Goal: Information Seeking & Learning: Learn about a topic

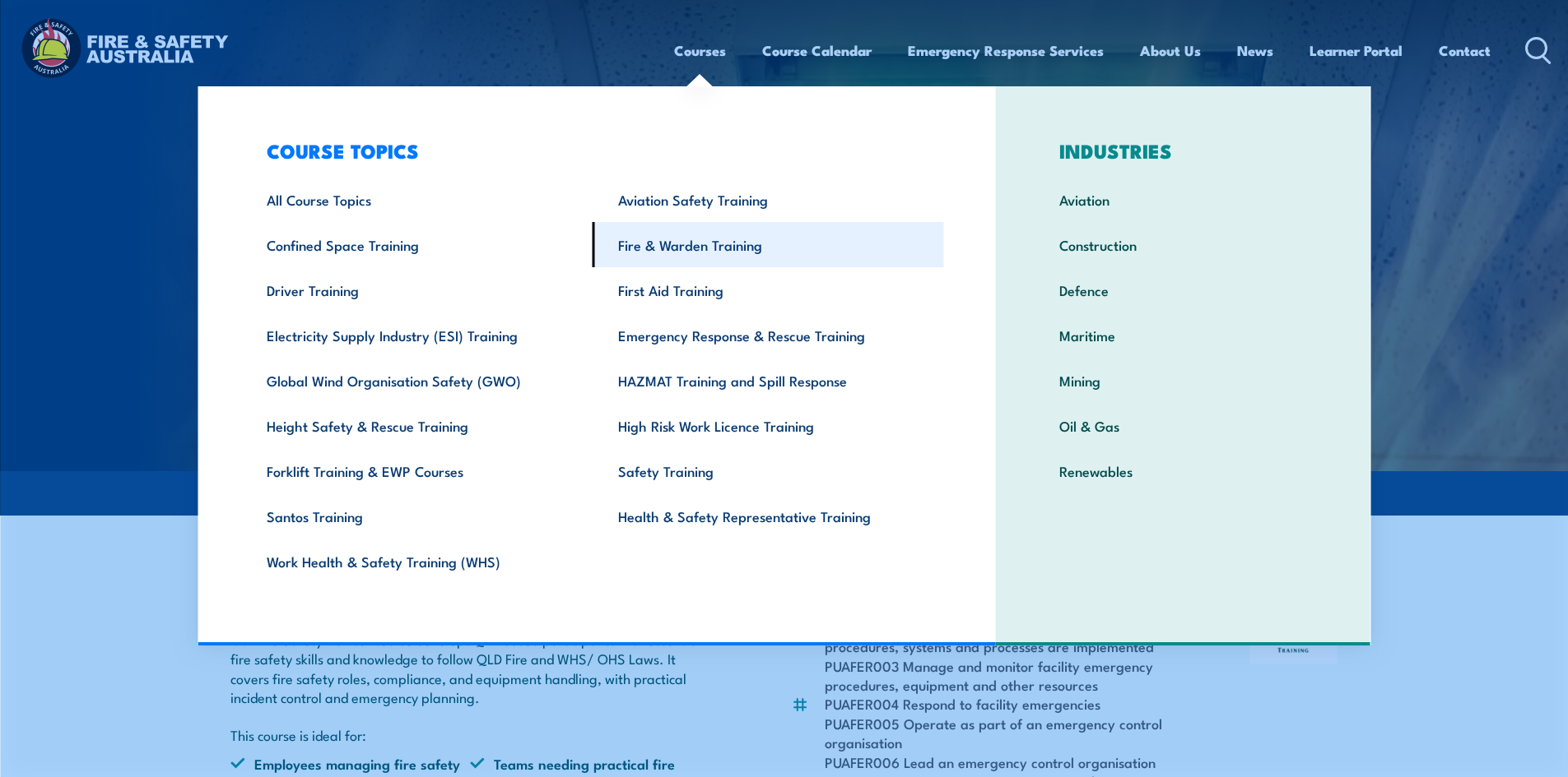
click at [926, 249] on link "Fire & Warden Training" at bounding box center [767, 245] width 351 height 46
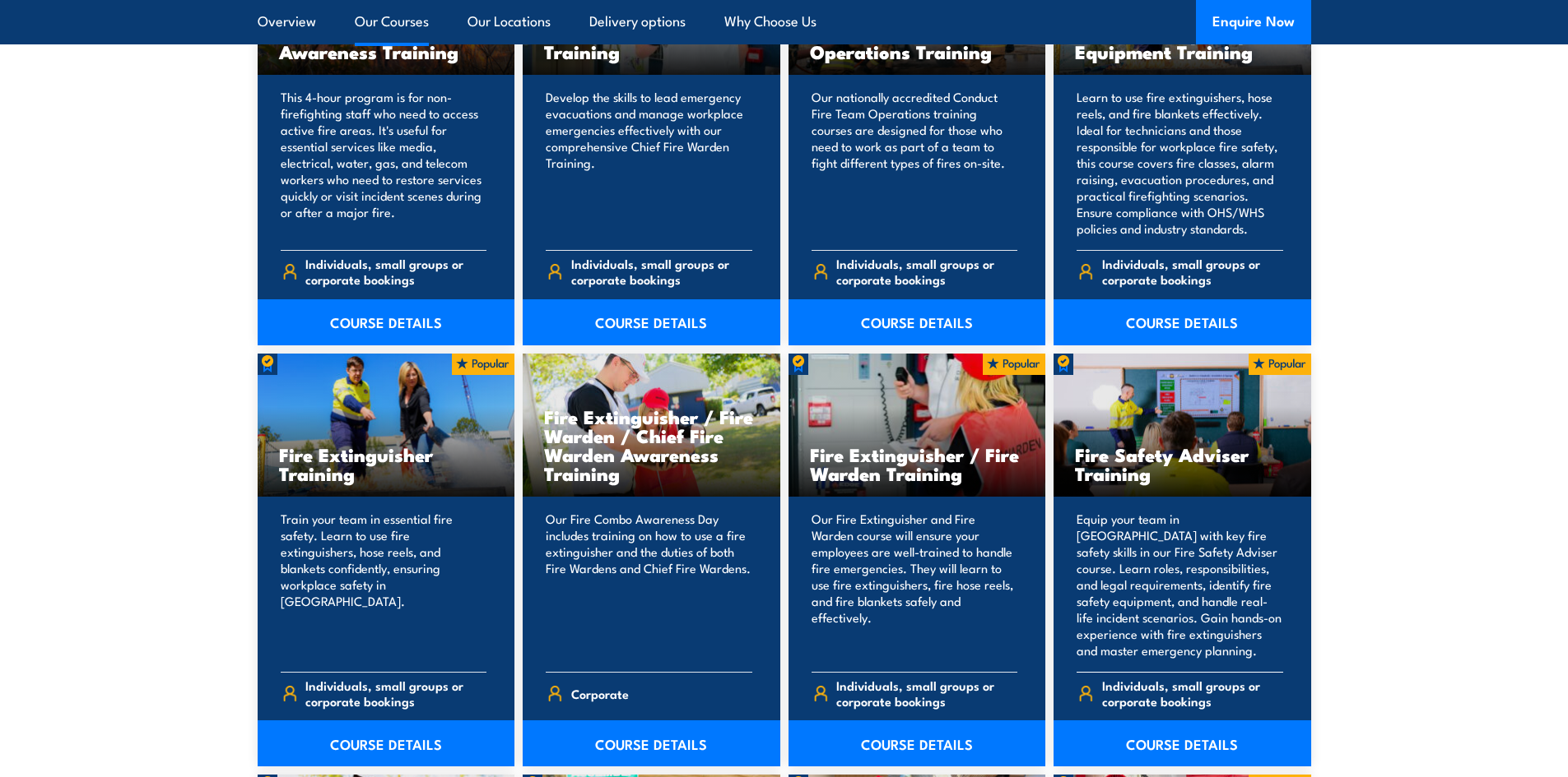
scroll to position [1563, 0]
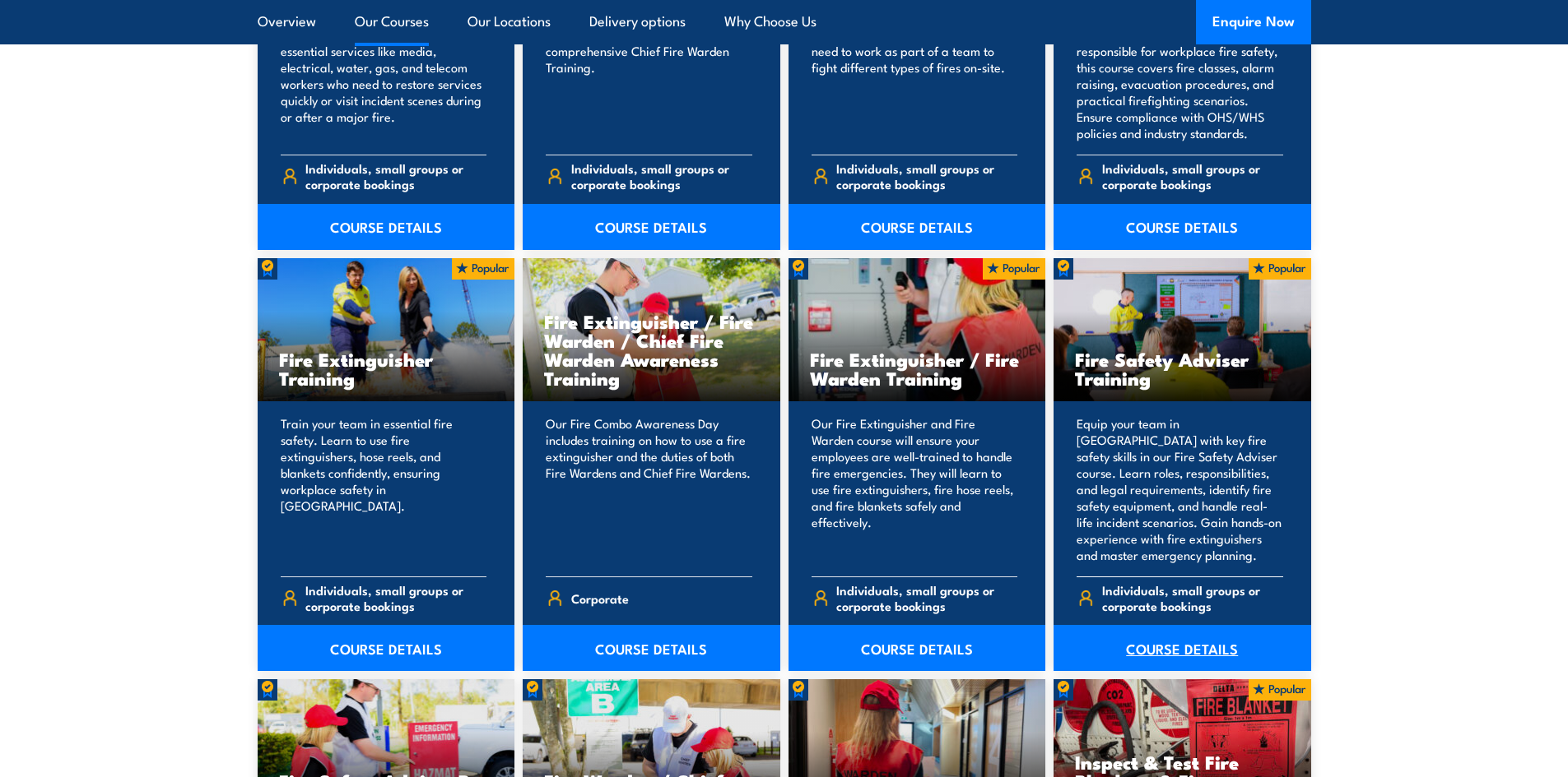
click at [1196, 641] on link "COURSE DETAILS" at bounding box center [1182, 648] width 257 height 46
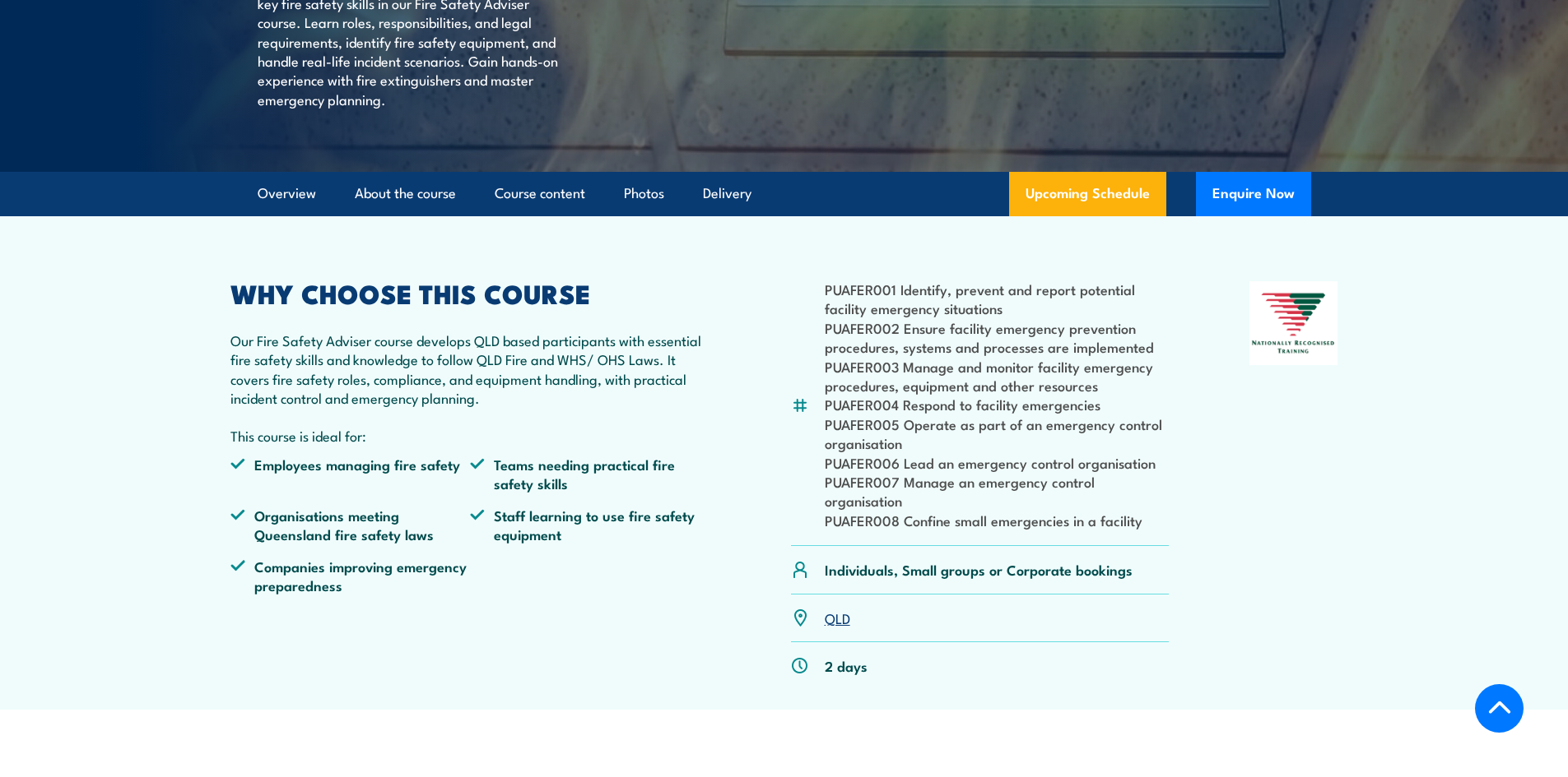
scroll to position [329, 0]
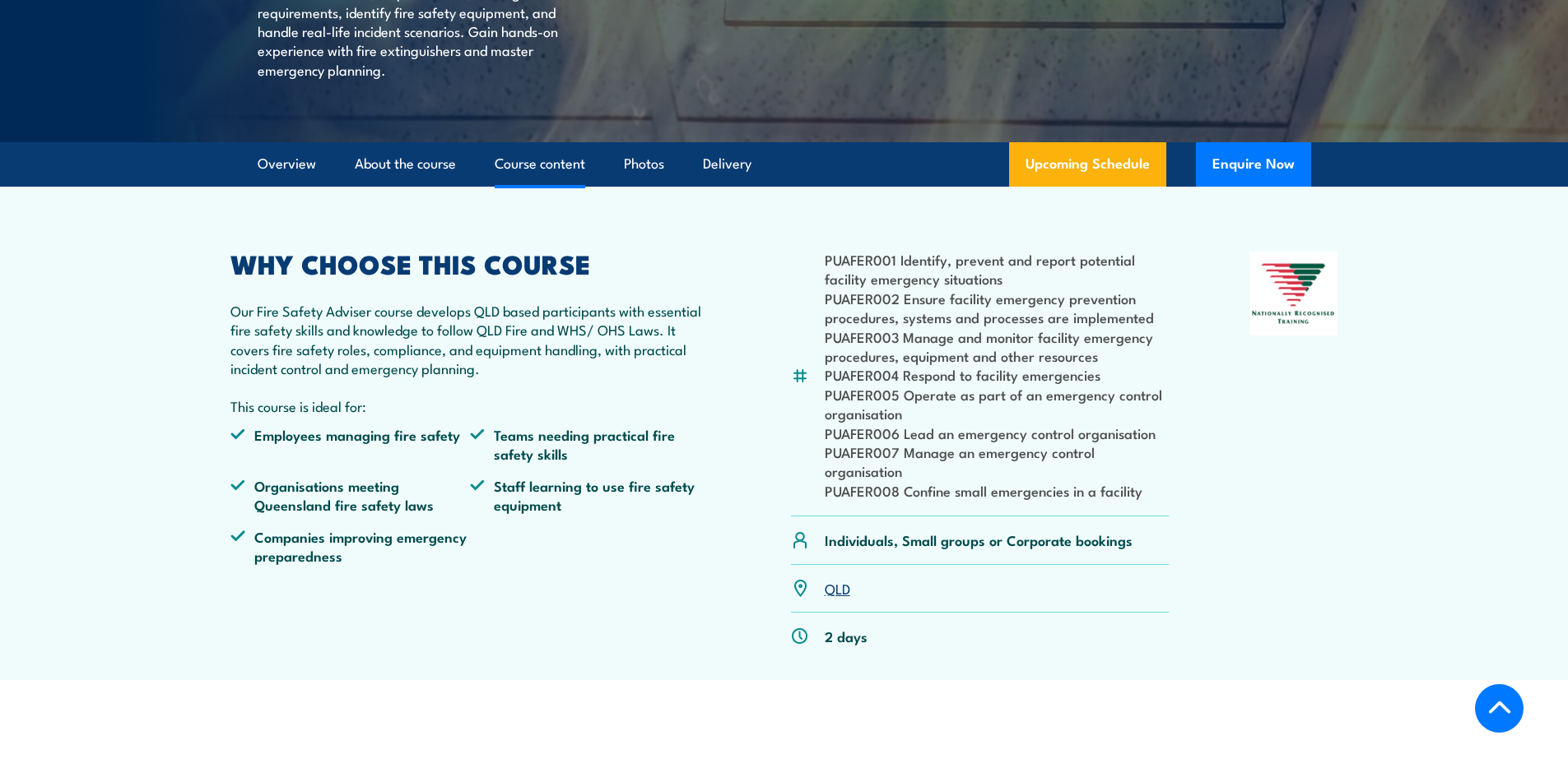
click at [509, 186] on link "Course content" at bounding box center [540, 163] width 90 height 44
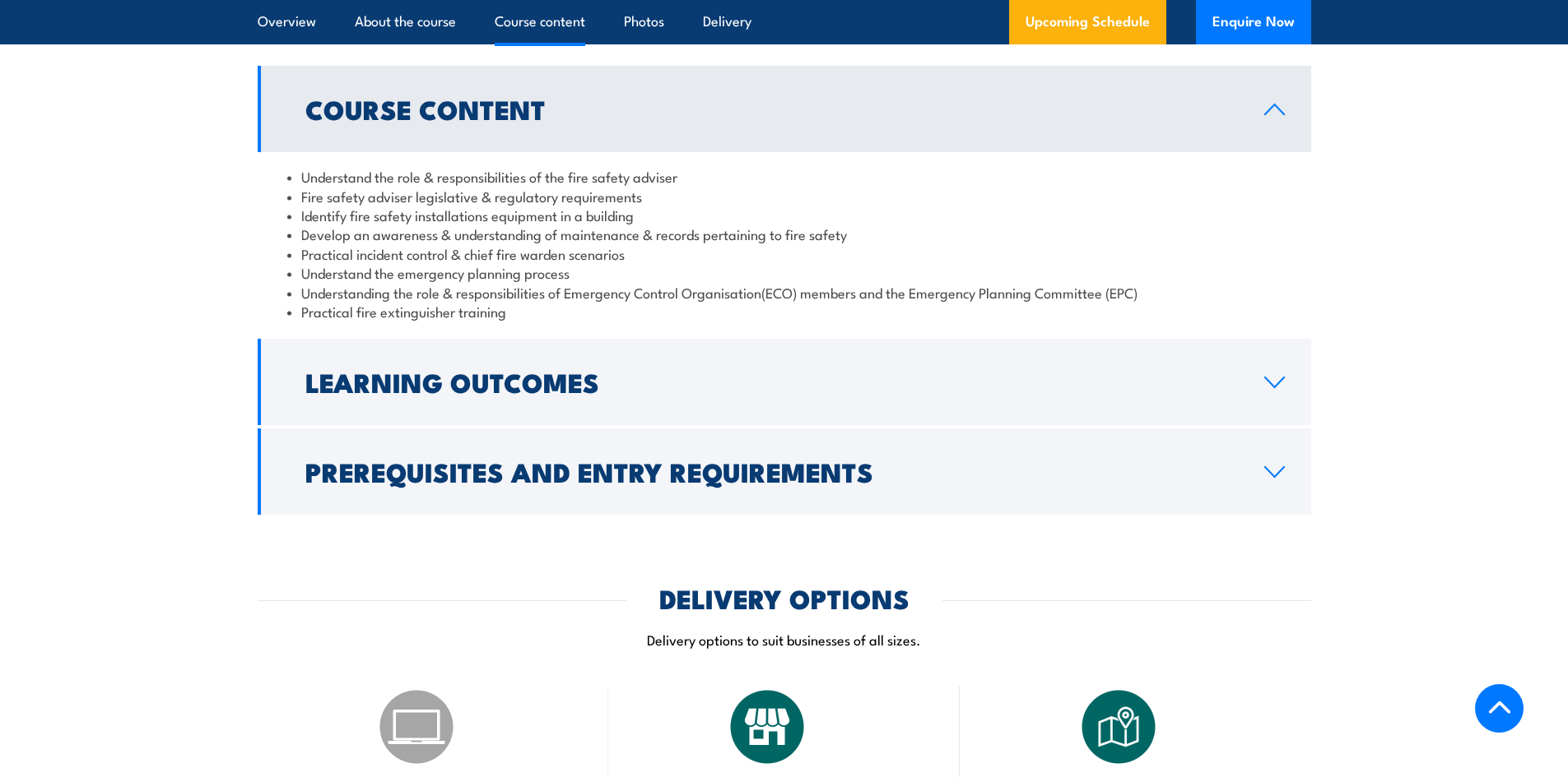
scroll to position [1434, 0]
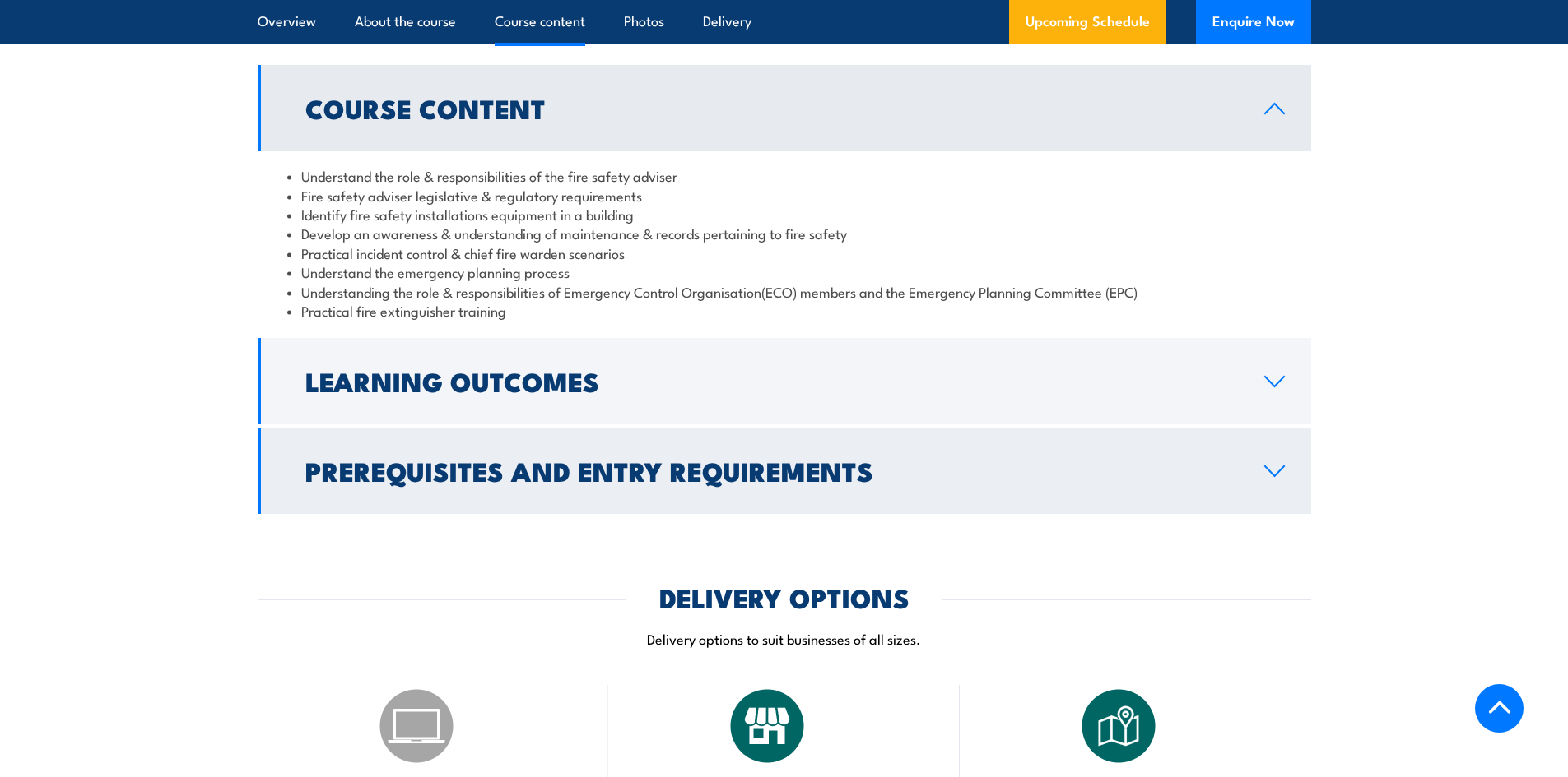
click at [681, 482] on h2 "Prerequisites and Entry Requirements" at bounding box center [772, 471] width 933 height 23
